Goal: Register for event/course

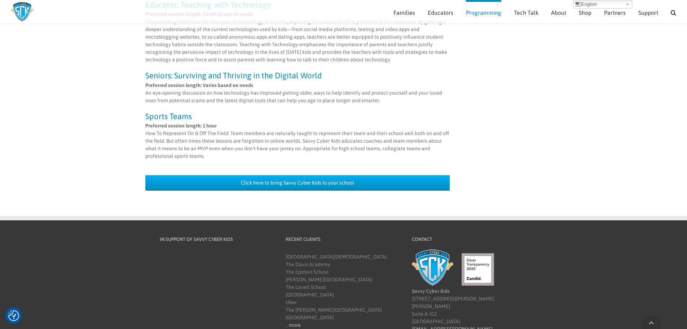
scroll to position [679, 0]
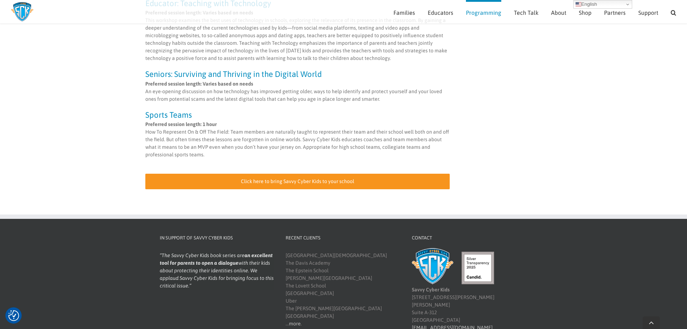
click at [347, 173] on link "Click here to bring Savvy Cyber Kids to your school" at bounding box center [297, 181] width 305 height 16
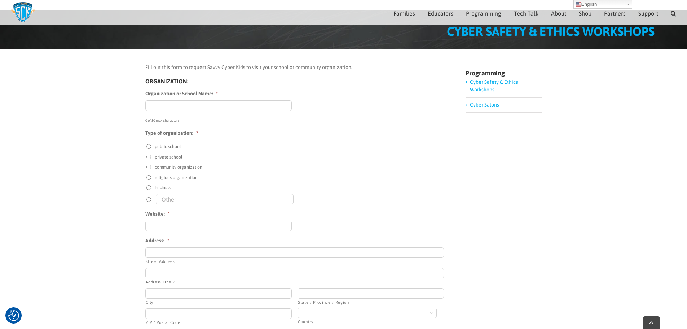
scroll to position [103, 0]
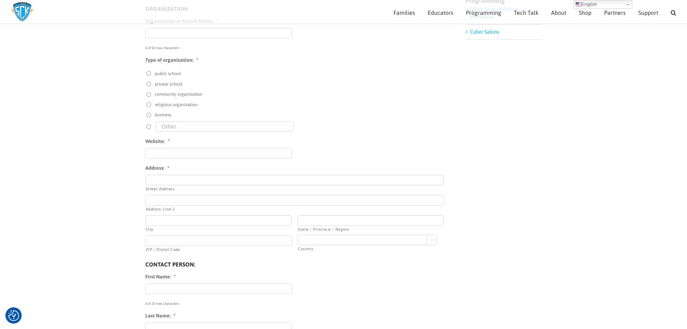
click at [167, 76] on label "public school" at bounding box center [168, 73] width 26 height 6
click at [151, 76] on input "public school" at bounding box center [148, 73] width 5 height 5
radio input "true"
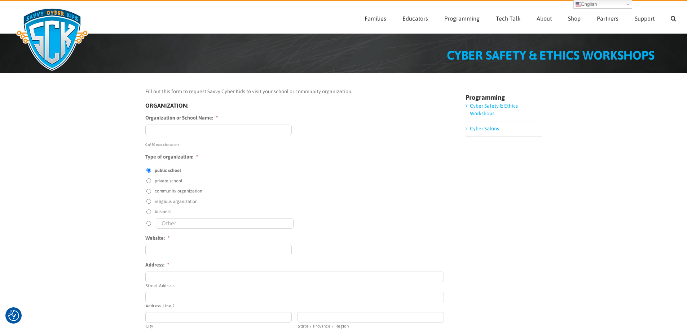
scroll to position [0, 0]
